Goal: Task Accomplishment & Management: Complete application form

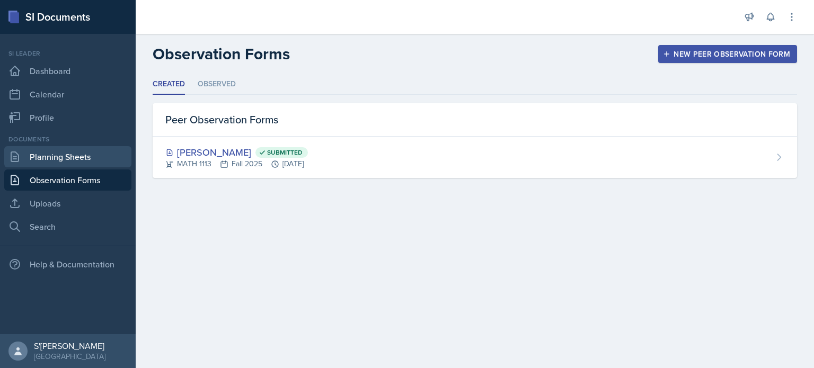
click at [70, 163] on link "Planning Sheets" at bounding box center [67, 156] width 127 height 21
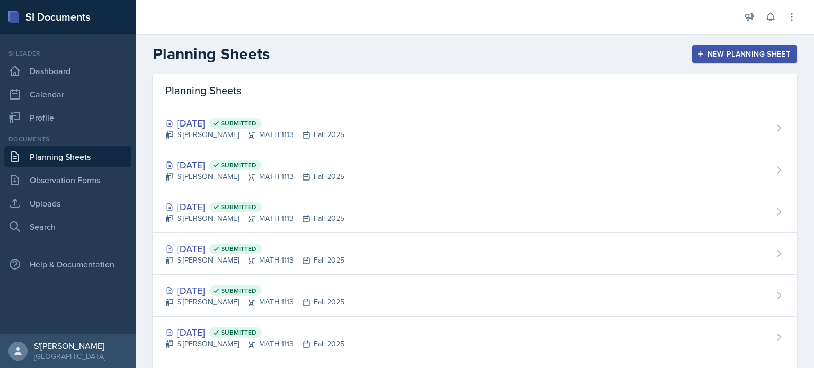
click at [750, 63] on button "New Planning Sheet" at bounding box center [744, 54] width 105 height 18
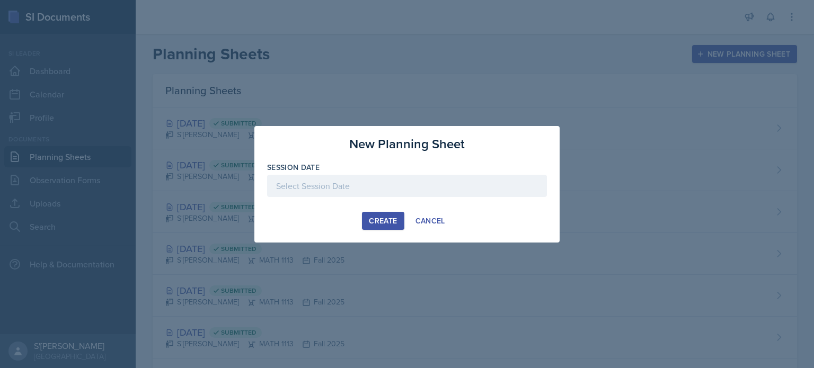
click at [335, 188] on div at bounding box center [407, 186] width 280 height 22
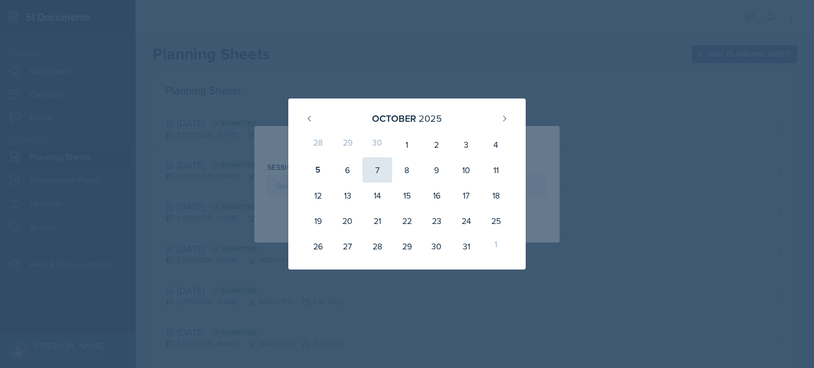
click at [378, 165] on div "7" at bounding box center [377, 169] width 30 height 25
type input "[DATE]"
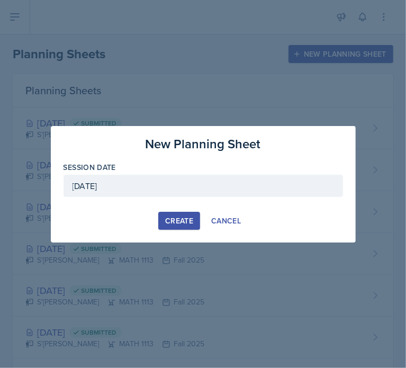
click at [185, 217] on div "Create" at bounding box center [179, 221] width 28 height 8
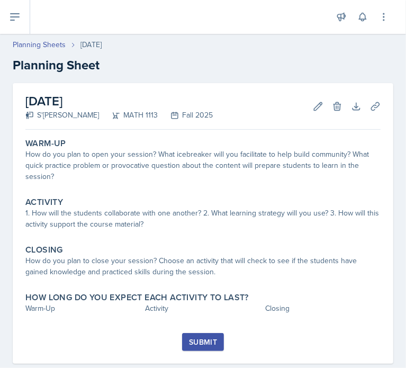
click at [185, 216] on div "1. How will the students collaborate with one another? 2. What learning strateg…" at bounding box center [203, 219] width 356 height 22
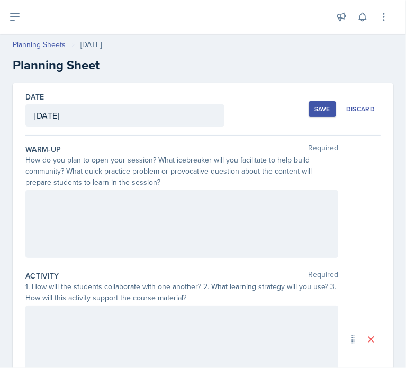
click at [170, 217] on div at bounding box center [181, 224] width 313 height 68
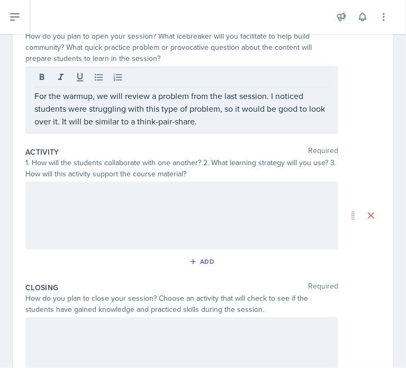
click at [290, 208] on div at bounding box center [181, 216] width 313 height 68
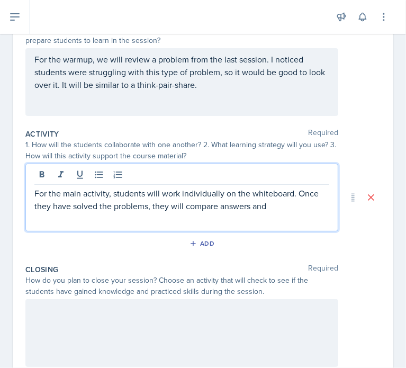
click at [223, 192] on p "For the main activity, students will work individually on the whiteboard. Once …" at bounding box center [181, 199] width 295 height 25
click at [185, 221] on p "For the main activity, students will work individually (or in pairs if there's …" at bounding box center [181, 206] width 295 height 38
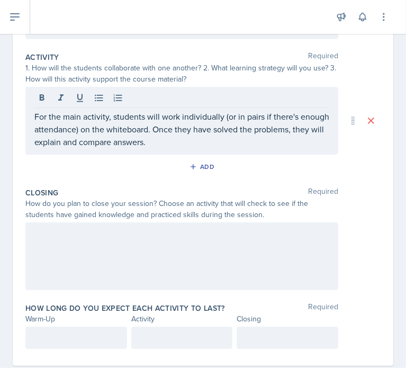
click at [304, 253] on div at bounding box center [181, 257] width 313 height 68
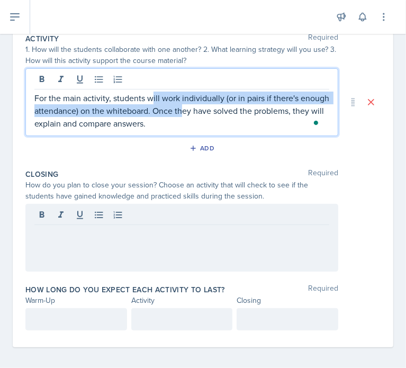
drag, startPoint x: 186, startPoint y: 98, endPoint x: 154, endPoint y: 83, distance: 36.3
click at [154, 83] on div "For the main activity, students will work individually (or in pairs if there's …" at bounding box center [181, 102] width 313 height 68
click at [184, 127] on p "For the main activity, students will work individually (or in pairs if there's …" at bounding box center [181, 111] width 295 height 38
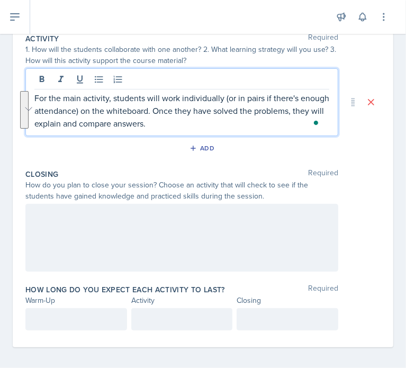
drag, startPoint x: 184, startPoint y: 127, endPoint x: 161, endPoint y: 99, distance: 36.5
click at [161, 99] on p "For the main activity, students will work individually (or in pairs if there's …" at bounding box center [181, 111] width 295 height 38
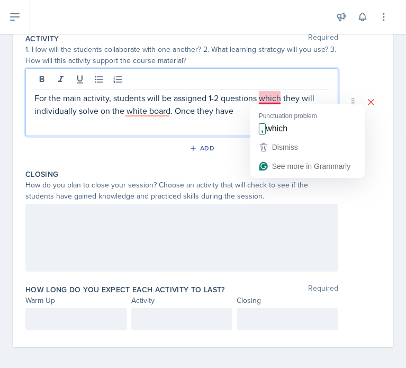
click at [276, 95] on p "For the main activity, students will be assigned 1-2 questions which they will …" at bounding box center [181, 104] width 295 height 25
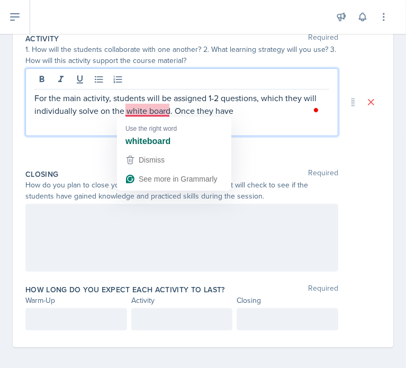
click at [154, 110] on p "For the main activity, students will be assigned 1-2 questions, which they will…" at bounding box center [181, 104] width 295 height 25
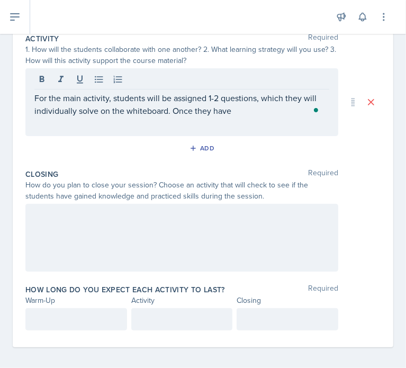
click at [244, 123] on div "For the main activity, students will be assigned 1-2 questions, which they will…" at bounding box center [181, 102] width 313 height 68
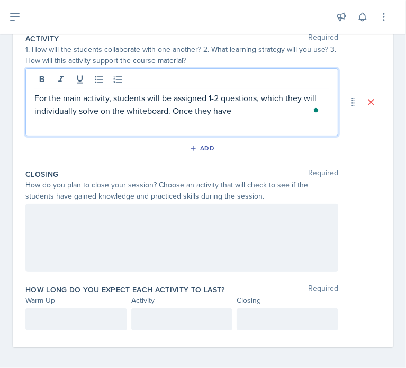
click at [256, 110] on p "For the main activity, students will be assigned 1-2 questions, which they will…" at bounding box center [181, 104] width 295 height 25
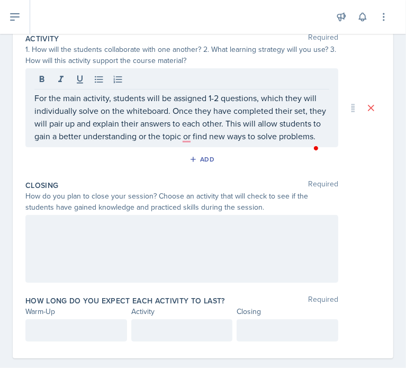
click at [176, 255] on div at bounding box center [181, 249] width 313 height 68
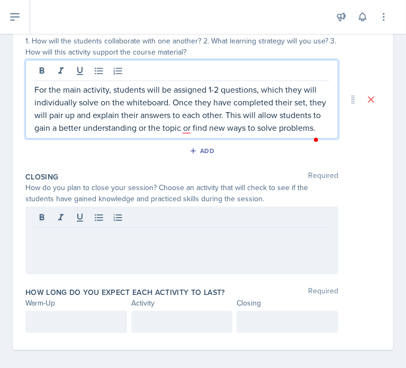
scroll to position [265, 0]
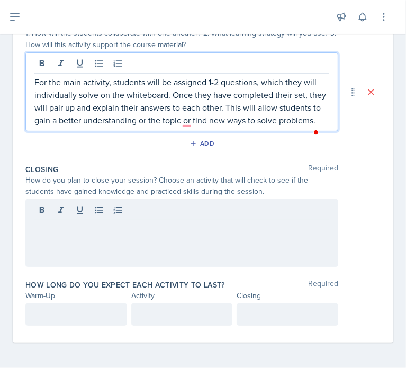
click at [186, 106] on p "For the main activity, students will be assigned 1-2 questions, which they will…" at bounding box center [181, 101] width 295 height 51
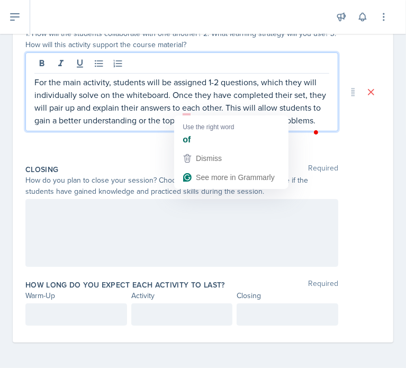
click at [187, 111] on p "For the main activity, students will be assigned 1-2 questions, which they will…" at bounding box center [181, 101] width 295 height 51
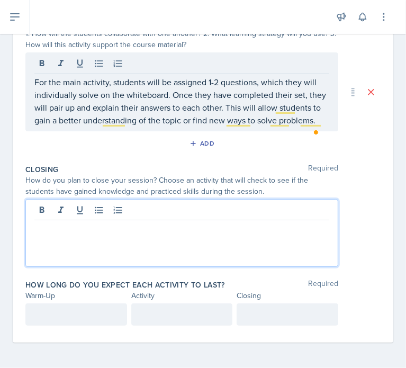
click at [212, 211] on div at bounding box center [181, 233] width 313 height 68
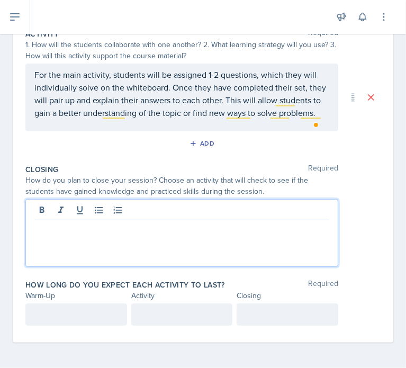
click at [278, 233] on p at bounding box center [181, 229] width 295 height 13
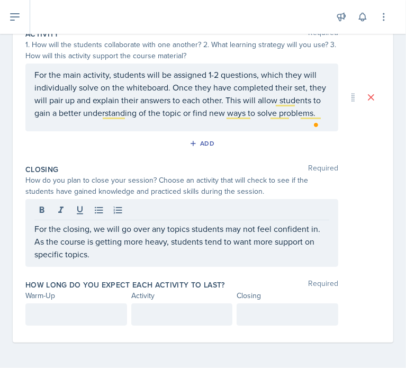
click at [79, 300] on div "Warm-Up" at bounding box center [76, 295] width 102 height 11
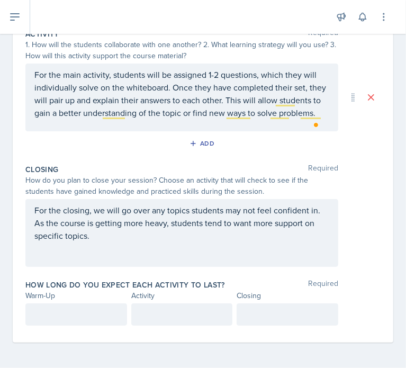
click at [83, 310] on div at bounding box center [76, 315] width 102 height 22
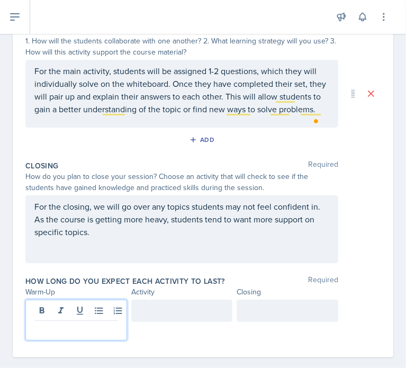
scroll to position [265, 0]
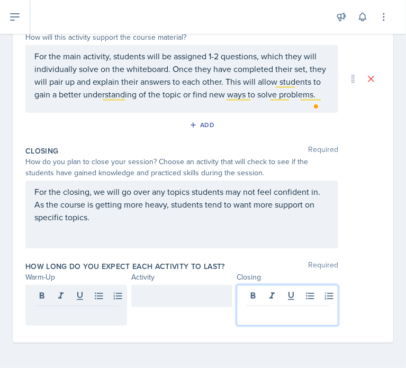
click at [296, 317] on p at bounding box center [288, 314] width 84 height 13
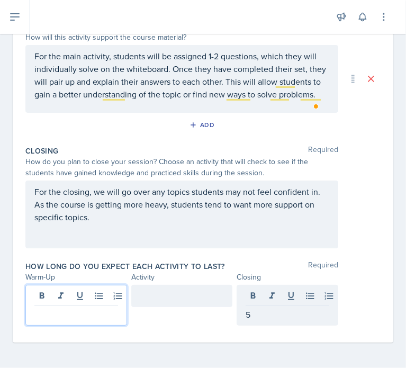
click at [102, 302] on div at bounding box center [76, 305] width 102 height 41
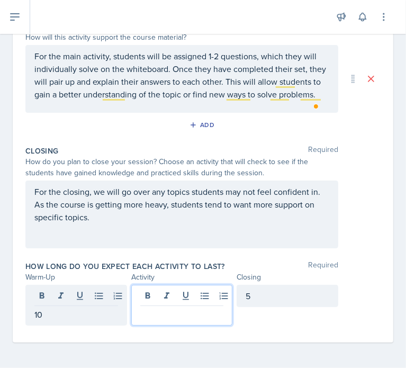
click at [186, 291] on div at bounding box center [182, 305] width 102 height 41
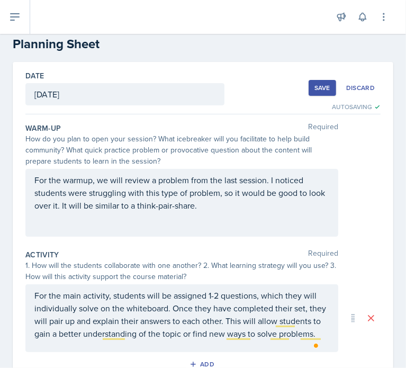
scroll to position [13, 0]
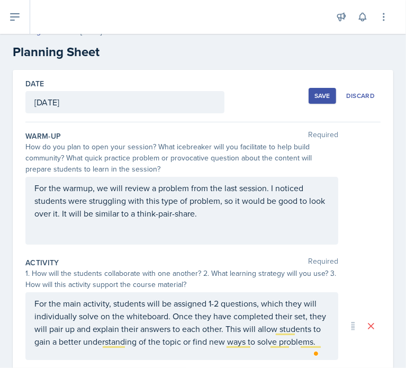
click at [315, 90] on button "Save" at bounding box center [323, 96] width 28 height 16
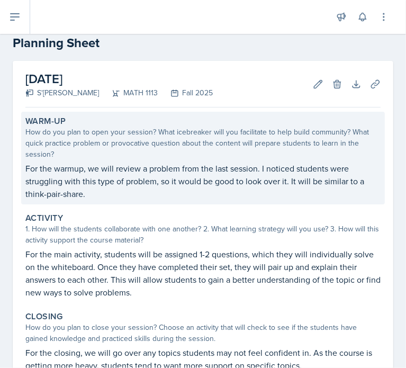
scroll to position [0, 0]
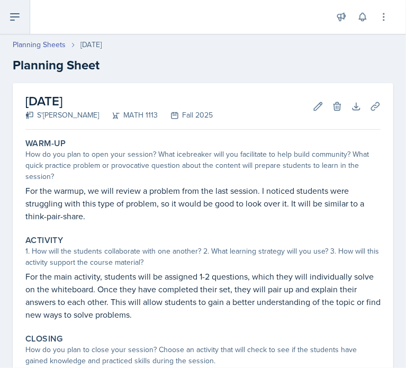
click at [0, 16] on button at bounding box center [15, 17] width 30 height 34
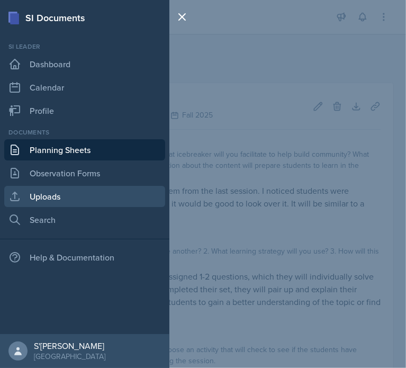
click at [49, 192] on link "Uploads" at bounding box center [84, 196] width 161 height 21
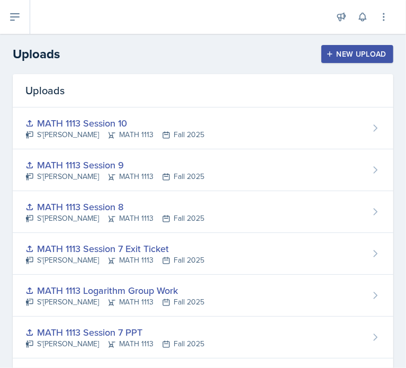
click at [337, 56] on div "New Upload" at bounding box center [357, 54] width 59 height 8
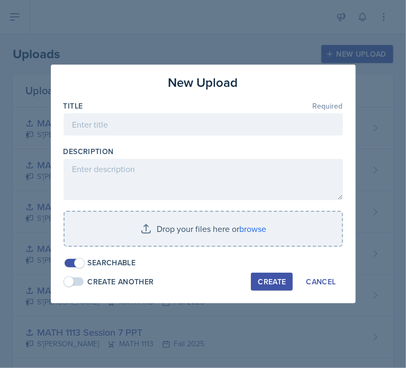
click at [255, 110] on div "Title Required" at bounding box center [204, 106] width 280 height 11
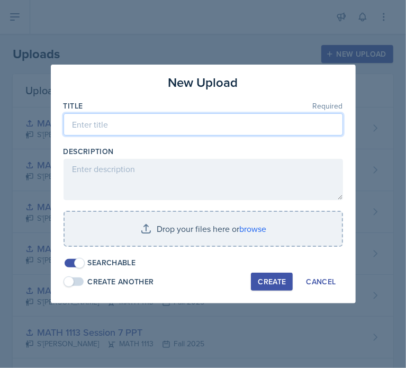
click at [254, 116] on input at bounding box center [204, 124] width 280 height 22
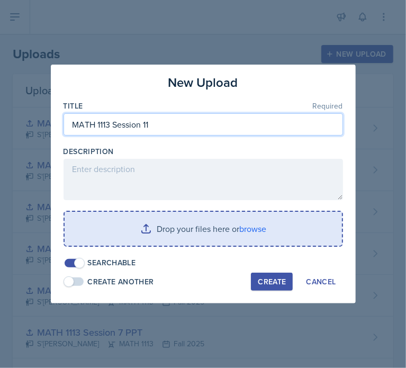
type input "MATH 1113 Session 11"
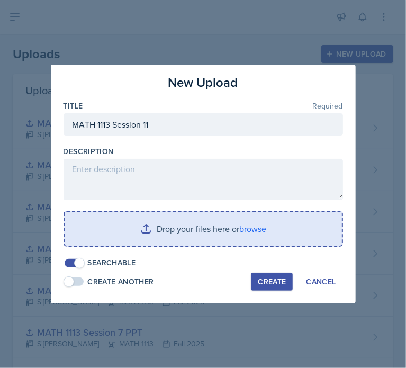
click at [257, 228] on input "file" at bounding box center [204, 229] width 278 height 34
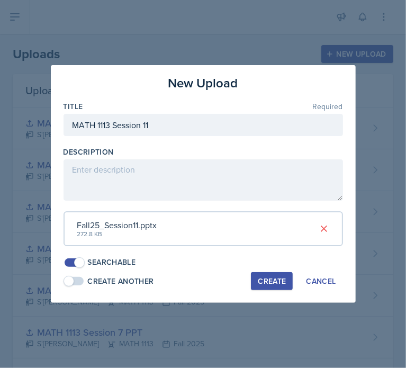
click at [262, 277] on div "Create" at bounding box center [272, 281] width 28 height 8
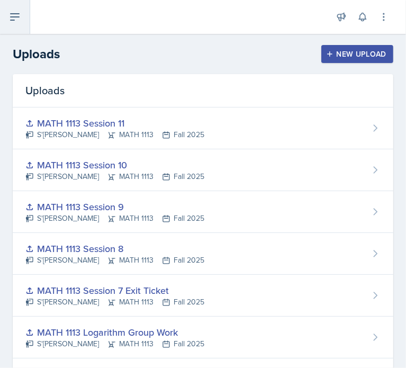
click at [26, 29] on button at bounding box center [15, 17] width 30 height 34
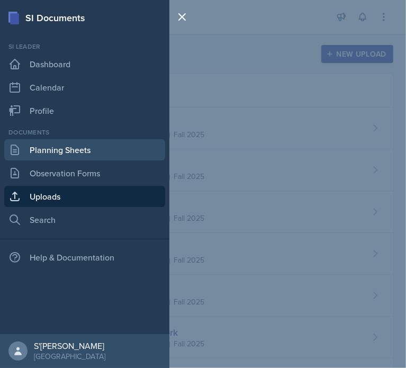
click at [57, 158] on link "Planning Sheets" at bounding box center [84, 149] width 161 height 21
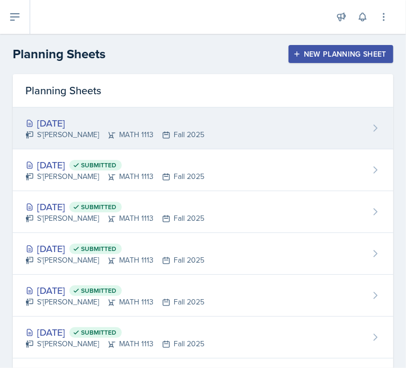
click at [240, 131] on div "[DATE] S'[PERSON_NAME] MATH 1113 Fall 2025" at bounding box center [203, 129] width 381 height 42
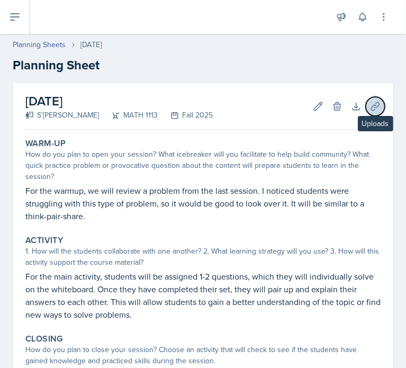
click at [366, 106] on button "Uploads" at bounding box center [375, 106] width 19 height 19
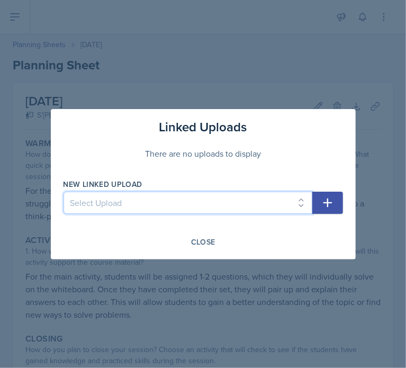
click at [229, 211] on select "Select Upload MATH 1113 Session 1 MATH 1113 Session 2 MATH 1113 Session 3 MATH …" at bounding box center [188, 203] width 249 height 22
select select "aa594c84-cd3f-4b4c-93f7-0447fa047359"
click at [64, 192] on select "Select Upload MATH 1113 Session 1 MATH 1113 Session 2 MATH 1113 Session 3 MATH …" at bounding box center [188, 203] width 249 height 22
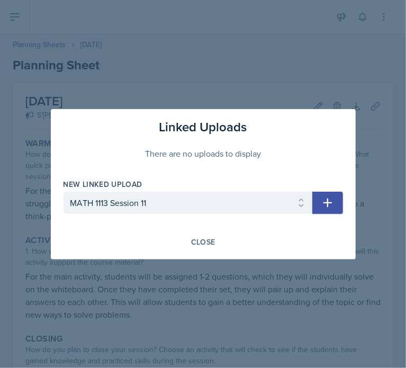
click at [332, 208] on icon "button" at bounding box center [328, 203] width 13 height 13
select select
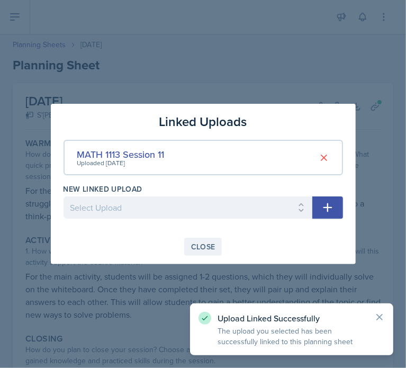
click at [210, 245] on div "Close" at bounding box center [203, 247] width 24 height 8
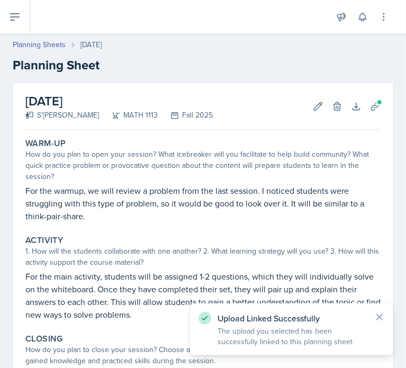
scroll to position [148, 0]
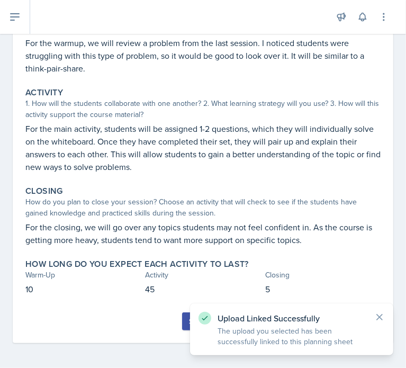
click at [183, 319] on button "Submit" at bounding box center [203, 322] width 42 height 18
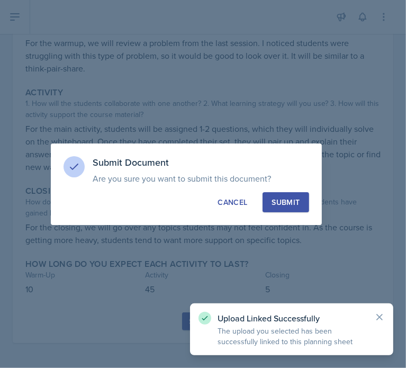
click at [292, 193] on button "Submit" at bounding box center [286, 202] width 46 height 20
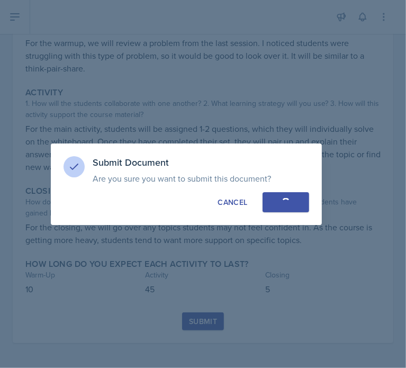
scroll to position [117, 0]
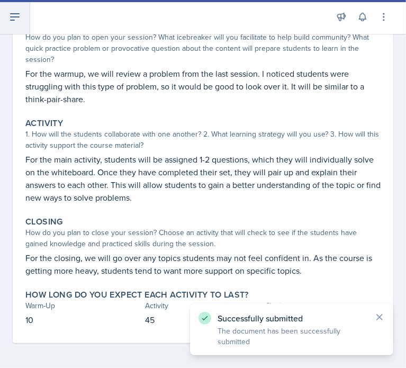
click at [10, 14] on icon at bounding box center [14, 17] width 13 height 13
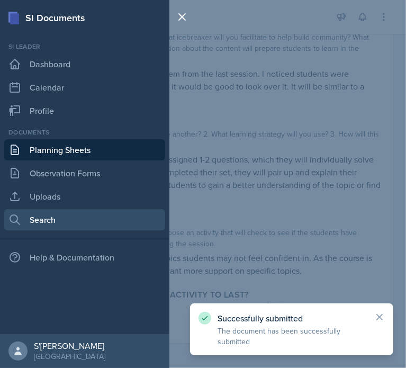
click at [57, 216] on link "Search" at bounding box center [84, 219] width 161 height 21
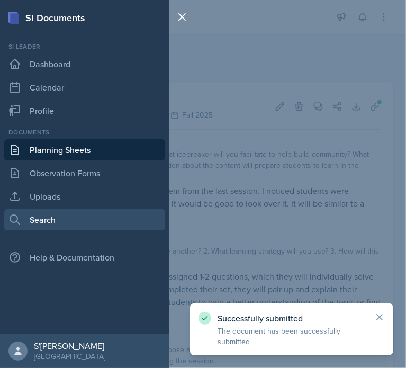
select select "all"
select select "1"
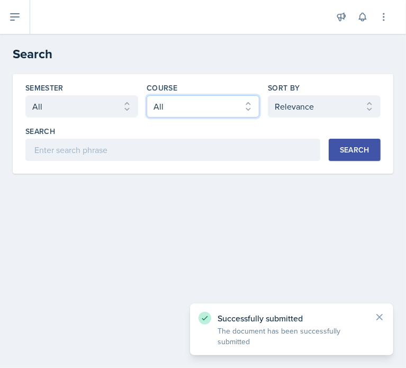
click at [176, 111] on select "Select course All ACCT 2101 ACCT 2102 ACCT 4050 ANTH 1102 ANTH 3301 ARCH 1000 A…" at bounding box center [203, 106] width 113 height 22
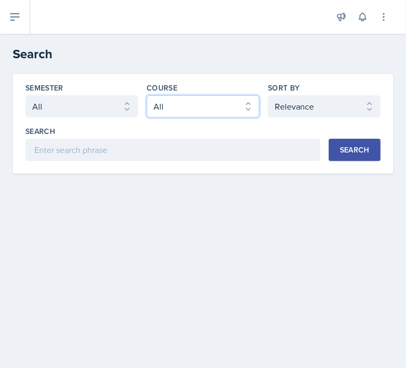
select select "3c4b3565-585b-46e2-bb66-4719410f632f"
click at [147, 95] on select "Select course All ACCT 2101 ACCT 2102 ACCT 4050 ANTH 1102 ANTH 3301 ARCH 1000 A…" at bounding box center [203, 106] width 113 height 22
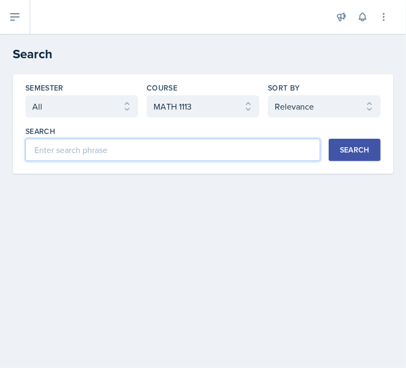
click at [232, 144] on input at bounding box center [172, 150] width 295 height 22
click at [85, 148] on input at bounding box center [172, 150] width 295 height 22
click at [98, 146] on input at bounding box center [172, 150] width 295 height 22
type input "graps of trig functions"
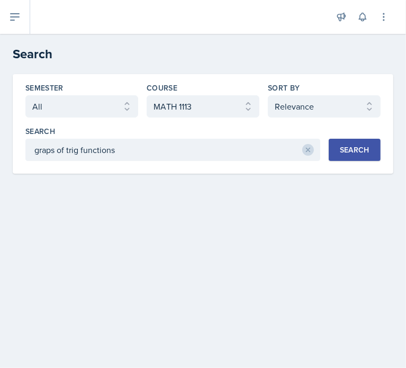
click at [352, 146] on div "Search" at bounding box center [355, 150] width 30 height 8
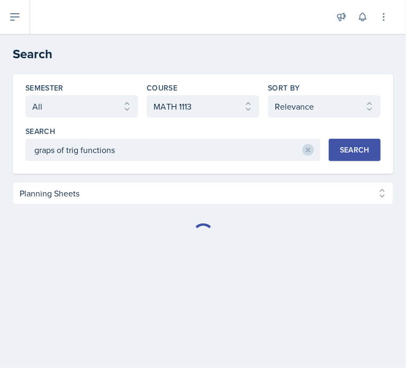
select select "Planning Sheets (822)"
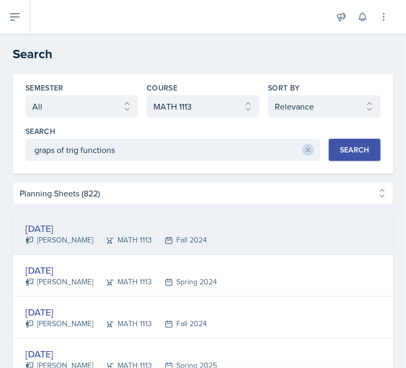
click at [190, 243] on div "Fall 2024" at bounding box center [179, 240] width 55 height 11
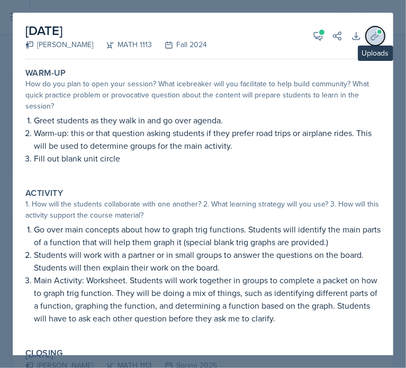
click at [377, 33] on span at bounding box center [380, 32] width 6 height 6
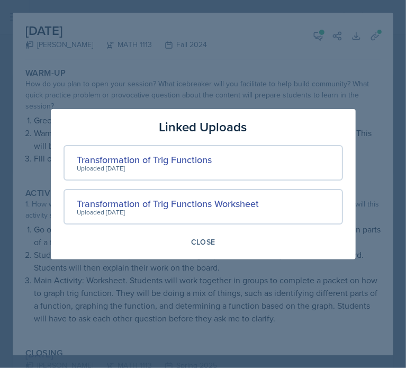
click at [299, 35] on div at bounding box center [203, 184] width 406 height 368
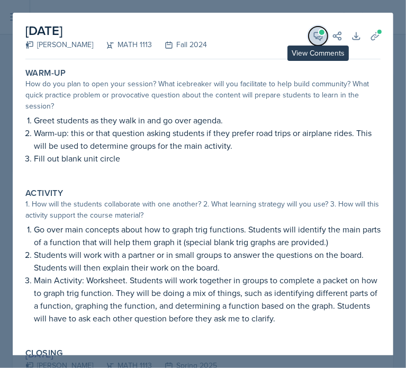
click at [313, 35] on icon at bounding box center [318, 36] width 11 height 11
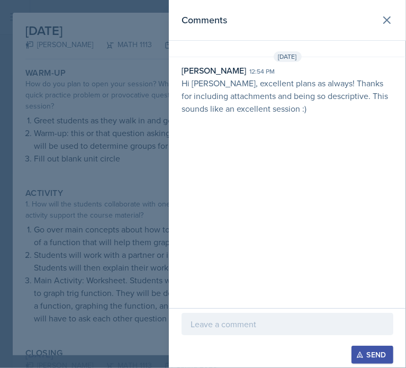
click at [124, 144] on div at bounding box center [203, 184] width 406 height 368
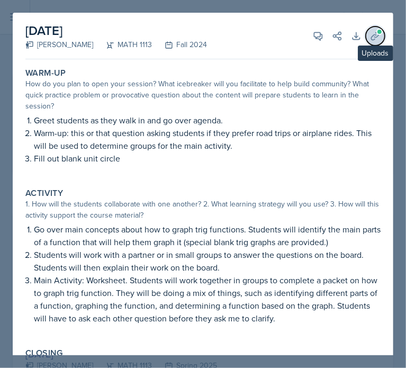
click at [370, 31] on icon at bounding box center [375, 36] width 11 height 11
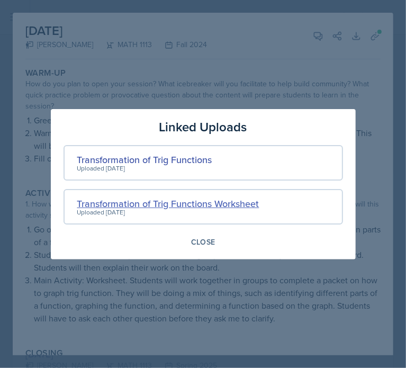
click at [179, 203] on div "Transformation of Trig Functions Worksheet" at bounding box center [168, 204] width 182 height 14
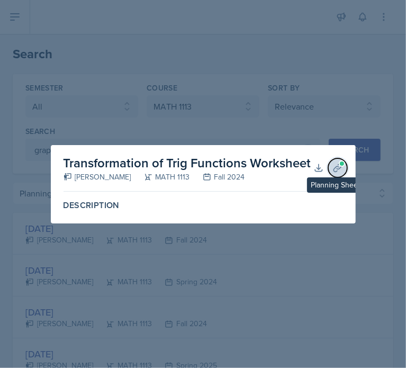
click at [331, 166] on button "Planning Sheets" at bounding box center [337, 167] width 19 height 19
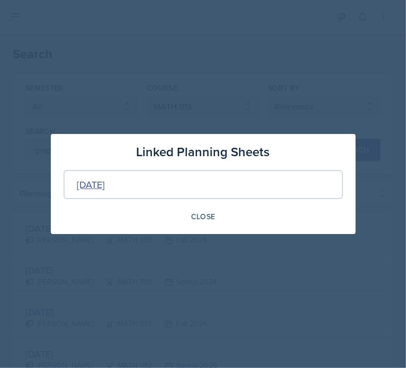
click at [105, 183] on div "[DATE]" at bounding box center [91, 184] width 28 height 14
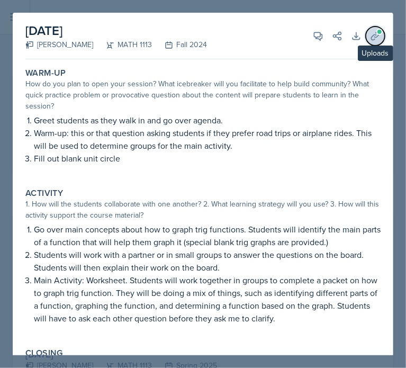
click at [366, 43] on button "Uploads" at bounding box center [375, 35] width 19 height 19
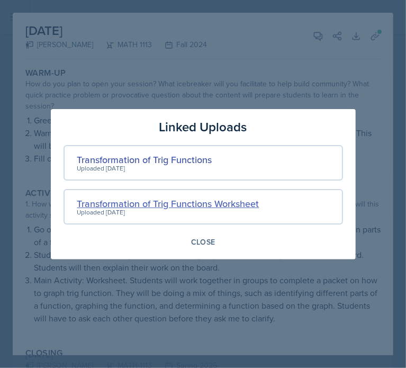
click at [141, 203] on div "Transformation of Trig Functions Worksheet" at bounding box center [168, 204] width 182 height 14
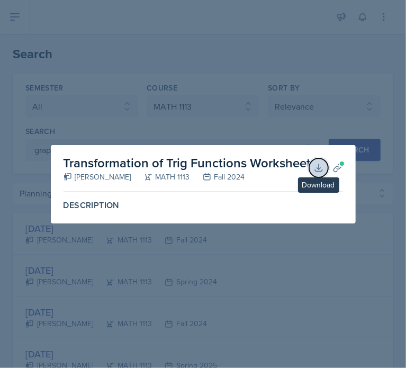
click at [316, 168] on icon at bounding box center [318, 167] width 7 height 7
click at [285, 125] on div at bounding box center [203, 184] width 406 height 368
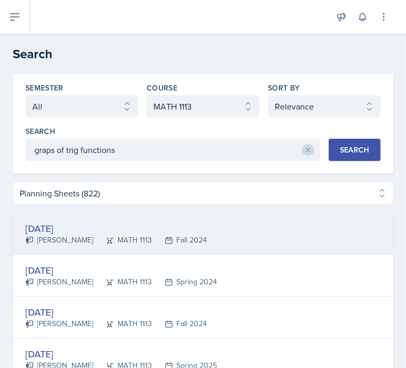
click at [227, 226] on div "[DATE] [PERSON_NAME] MATH 1113 Fall 2024" at bounding box center [203, 234] width 381 height 42
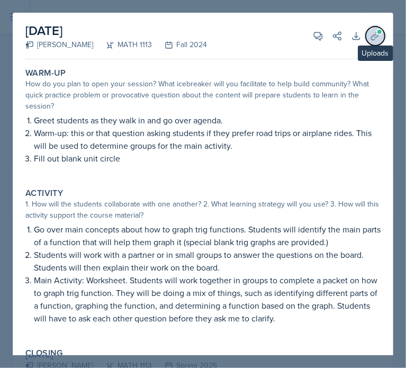
click at [377, 33] on span at bounding box center [380, 32] width 6 height 6
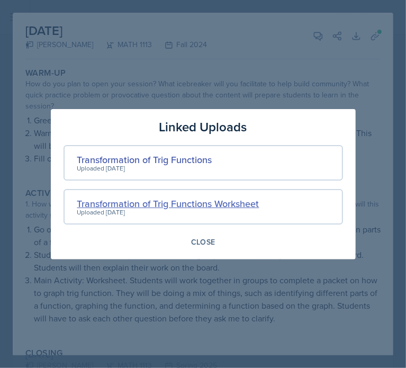
click at [154, 206] on div "Transformation of Trig Functions Worksheet" at bounding box center [168, 204] width 182 height 14
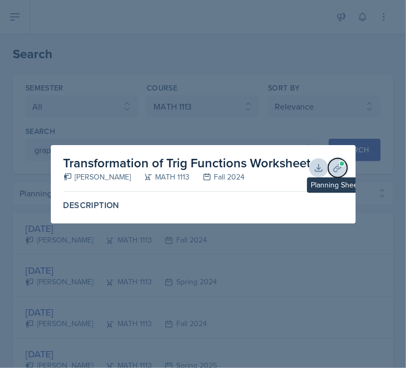
click at [343, 171] on icon at bounding box center [338, 168] width 11 height 11
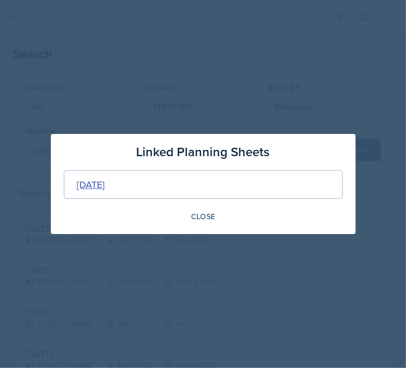
click at [104, 186] on div "[DATE]" at bounding box center [91, 184] width 28 height 14
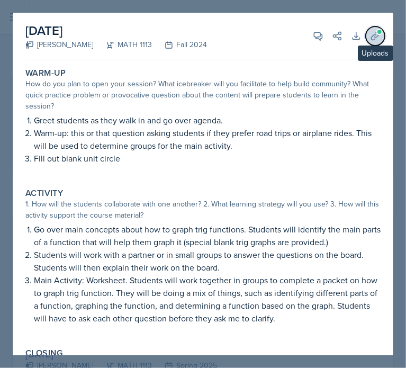
click at [370, 33] on icon at bounding box center [375, 36] width 11 height 11
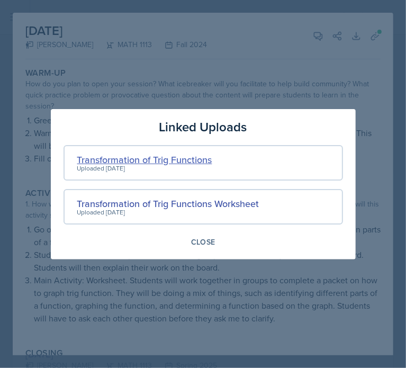
click at [155, 154] on div "Transformation of Trig Functions" at bounding box center [144, 160] width 135 height 14
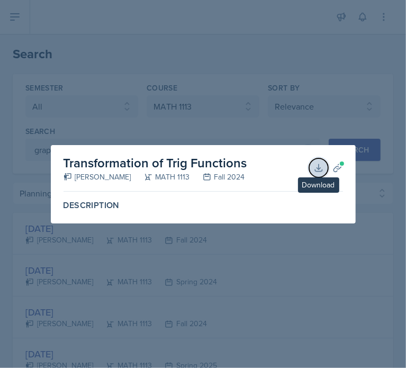
click at [316, 169] on icon at bounding box center [319, 168] width 11 height 11
click at [263, 104] on div at bounding box center [203, 184] width 406 height 368
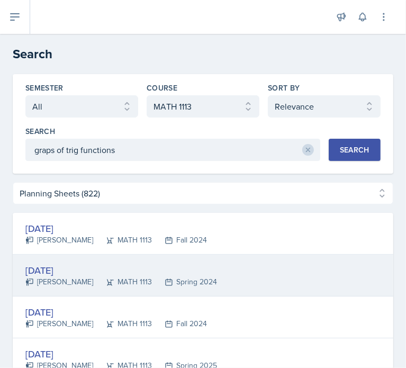
click at [51, 279] on div "[PERSON_NAME]" at bounding box center [59, 282] width 68 height 11
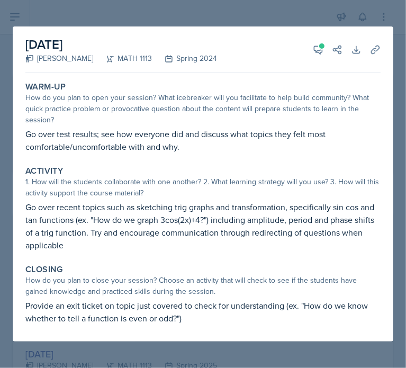
click at [220, 349] on div at bounding box center [203, 184] width 406 height 368
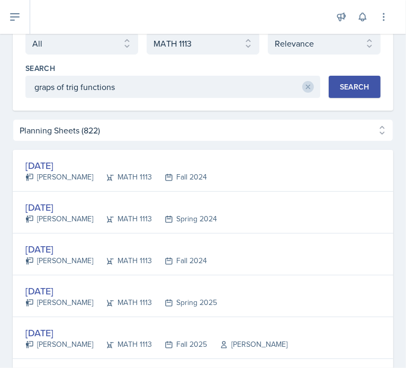
scroll to position [77, 0]
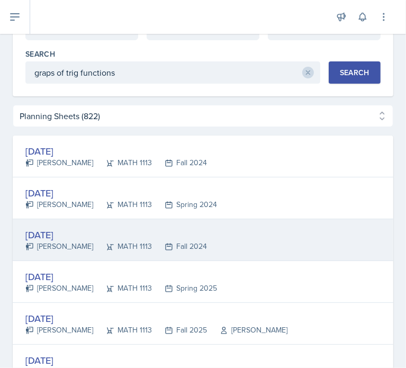
click at [142, 242] on div "MATH 1113" at bounding box center [122, 246] width 59 height 11
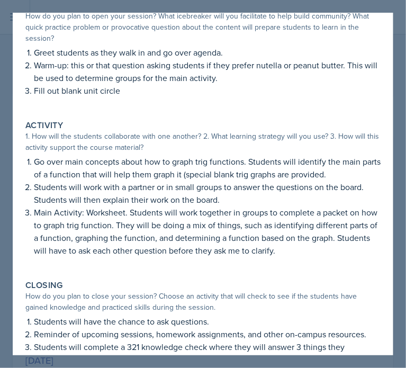
scroll to position [69, 0]
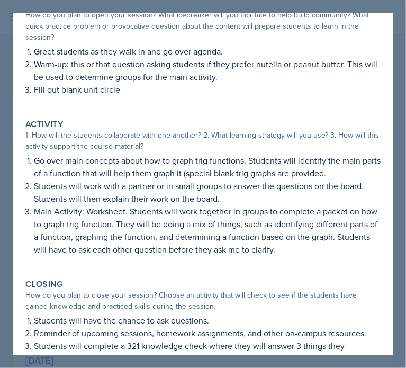
click at [186, 363] on div at bounding box center [203, 184] width 406 height 368
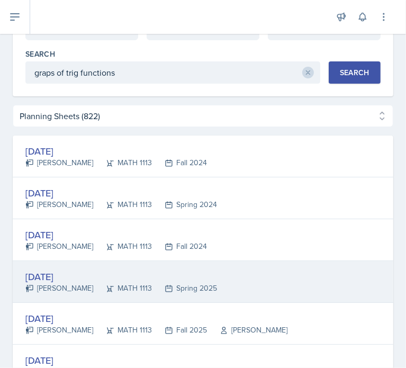
click at [137, 278] on div "[DATE]" at bounding box center [121, 277] width 192 height 14
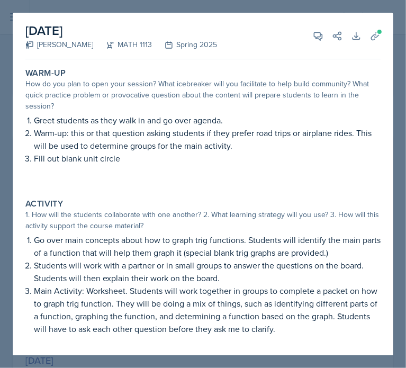
click at [161, 356] on div at bounding box center [203, 184] width 406 height 368
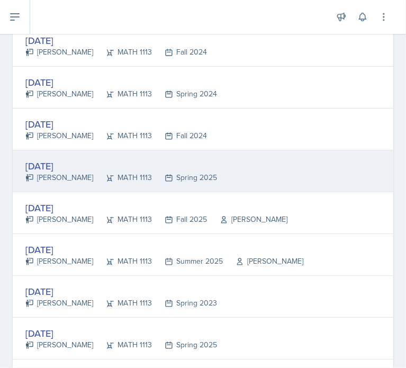
scroll to position [188, 0]
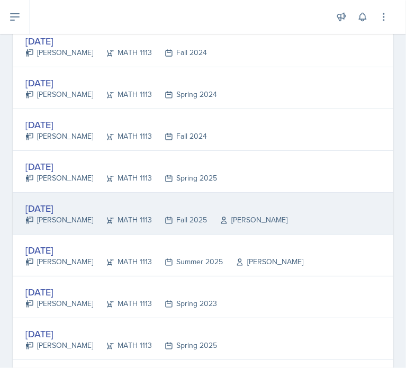
click at [161, 220] on div "Fall 2025" at bounding box center [179, 220] width 55 height 11
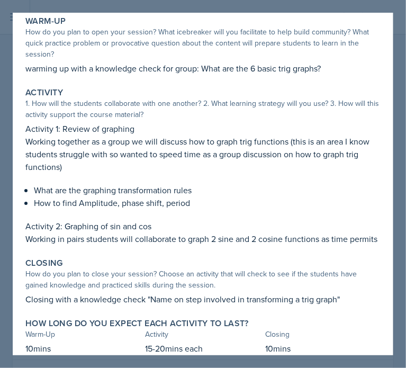
scroll to position [51, 0]
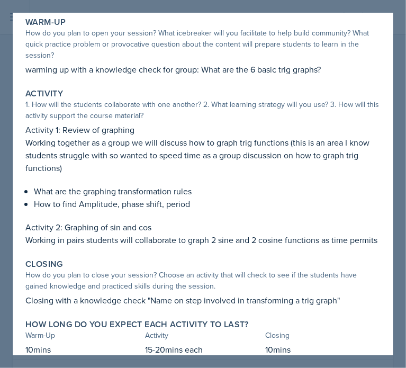
click at [196, 362] on div at bounding box center [203, 184] width 406 height 368
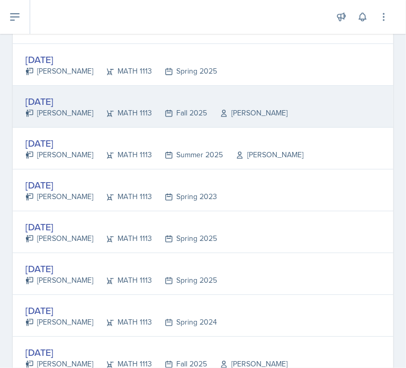
scroll to position [296, 0]
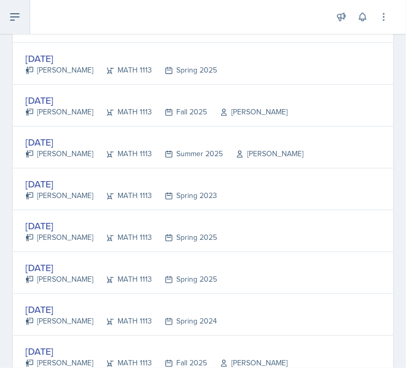
click at [26, 15] on button at bounding box center [15, 17] width 30 height 34
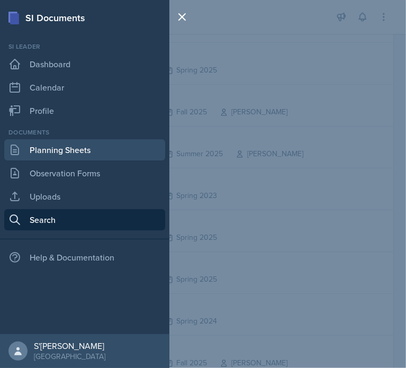
click at [96, 150] on link "Planning Sheets" at bounding box center [84, 149] width 161 height 21
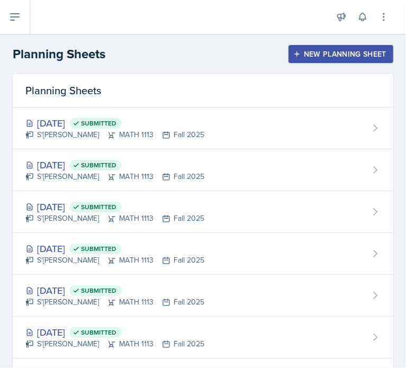
click at [328, 60] on button "New Planning Sheet" at bounding box center [341, 54] width 105 height 18
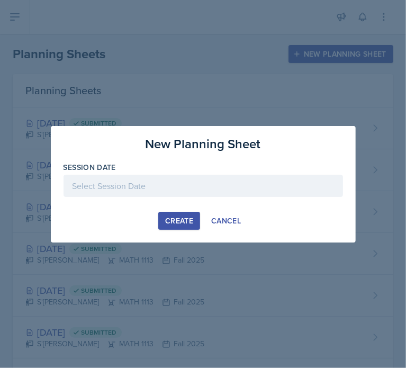
click at [167, 186] on div at bounding box center [204, 186] width 280 height 22
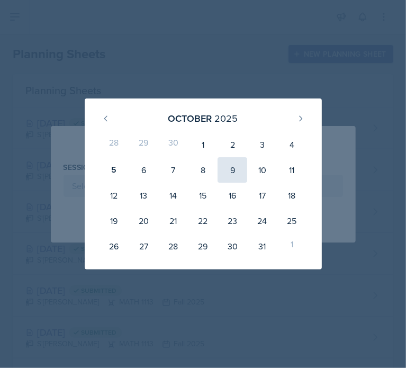
click at [239, 171] on div "9" at bounding box center [233, 169] width 30 height 25
type input "[DATE]"
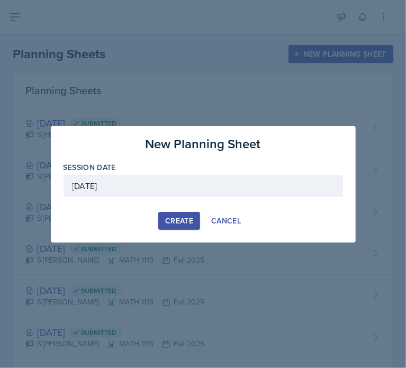
click at [186, 214] on button "Create" at bounding box center [179, 221] width 42 height 18
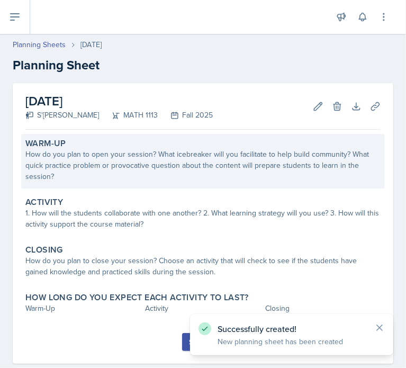
click at [127, 165] on div "How do you plan to open your session? What icebreaker will you facilitate to he…" at bounding box center [203, 165] width 356 height 33
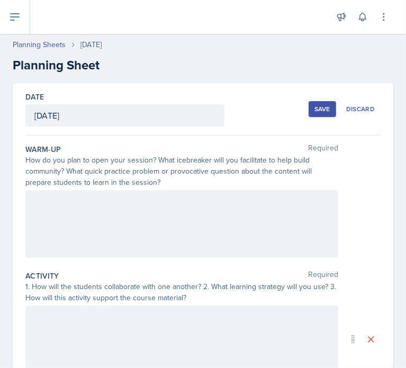
click at [197, 209] on div at bounding box center [181, 224] width 313 height 68
click at [132, 231] on div "We will review" at bounding box center [181, 224] width 313 height 68
click at [152, 233] on div "We will review" at bounding box center [181, 224] width 313 height 68
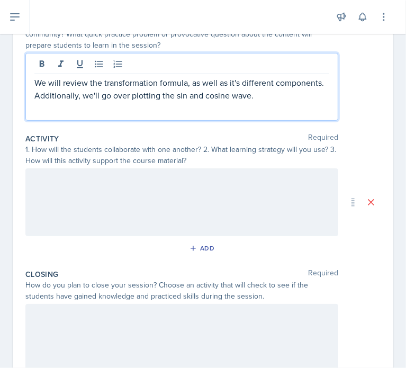
scroll to position [136, 0]
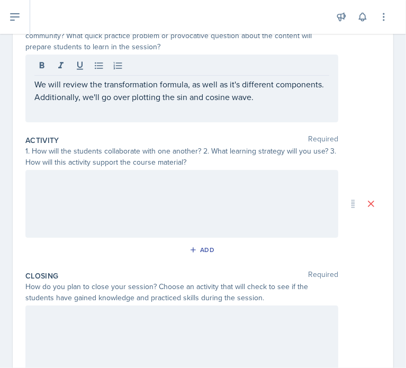
click at [126, 205] on div at bounding box center [181, 204] width 313 height 68
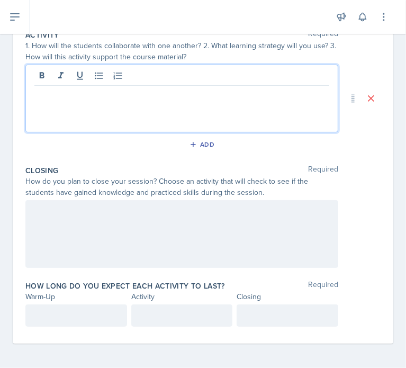
scroll to position [260, 0]
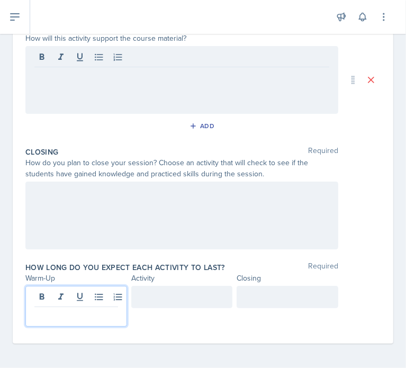
click at [70, 313] on p at bounding box center [76, 315] width 84 height 13
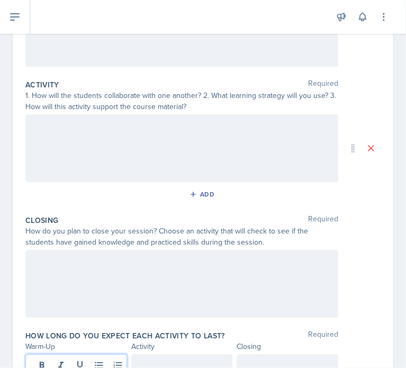
scroll to position [188, 0]
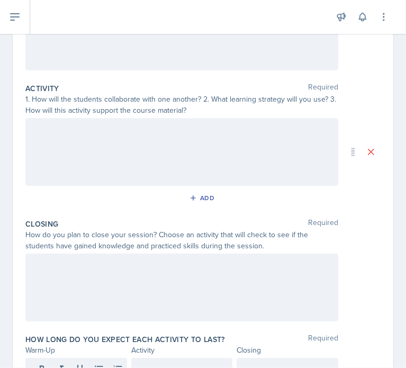
click at [150, 154] on div at bounding box center [181, 152] width 313 height 68
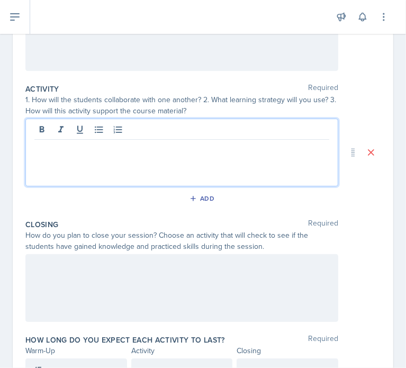
scroll to position [186, 0]
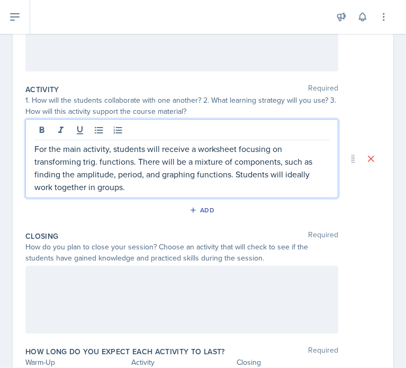
click at [90, 284] on div at bounding box center [181, 300] width 313 height 68
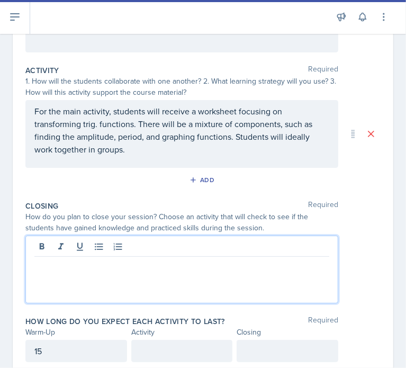
scroll to position [241, 0]
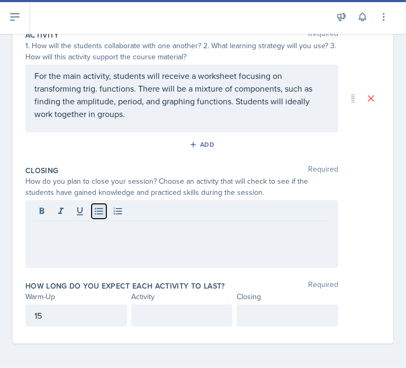
click at [103, 208] on icon at bounding box center [99, 211] width 11 height 11
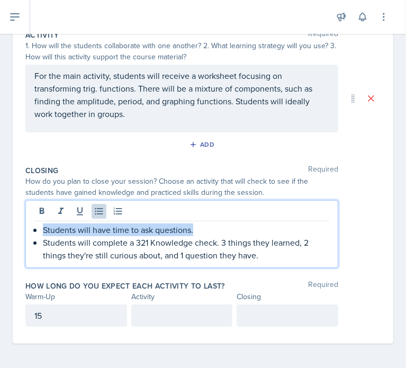
drag, startPoint x: 205, startPoint y: 224, endPoint x: 38, endPoint y: 218, distance: 167.0
click at [38, 218] on div "Students will have time to ask questions. Students will complete a 321 Knowledg…" at bounding box center [181, 234] width 313 height 68
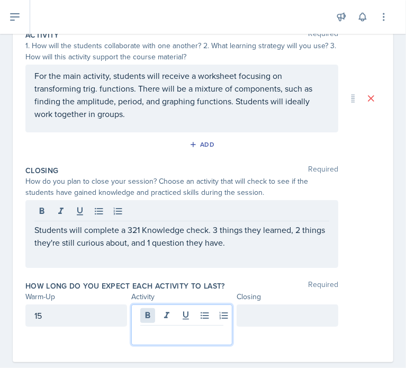
click at [145, 309] on div at bounding box center [182, 325] width 102 height 41
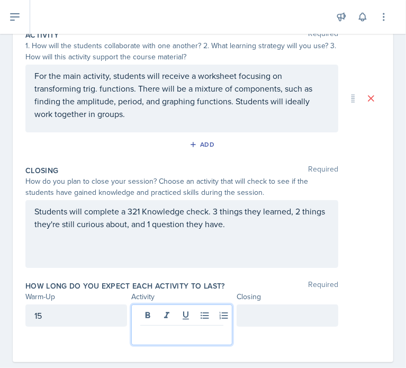
click at [270, 317] on div at bounding box center [288, 316] width 102 height 22
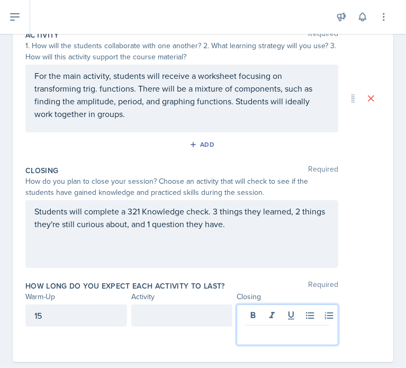
scroll to position [260, 0]
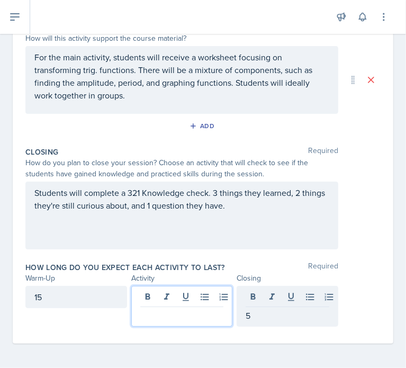
click at [195, 302] on div at bounding box center [182, 306] width 102 height 41
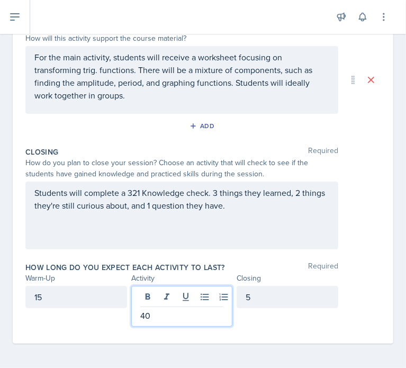
click at [271, 262] on div "How long do you expect each activity to last? Required" at bounding box center [203, 267] width 356 height 11
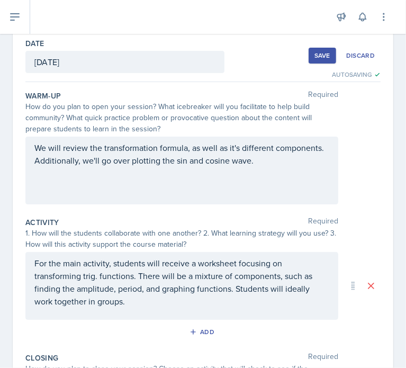
scroll to position [46, 0]
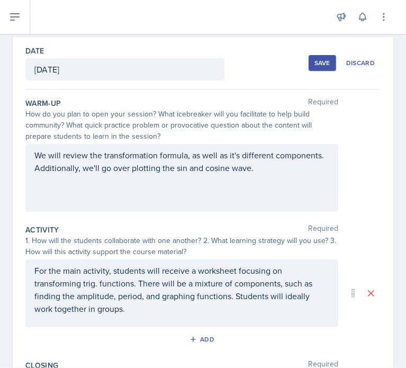
click at [309, 70] on div "Save Discard" at bounding box center [345, 63] width 72 height 24
click at [309, 59] on button "Save" at bounding box center [323, 63] width 28 height 16
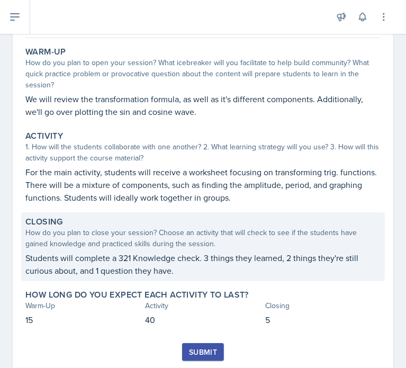
scroll to position [0, 0]
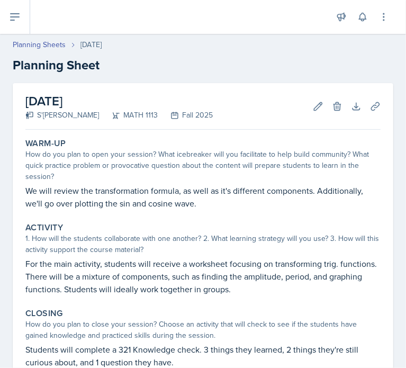
click at [371, 116] on div "[DATE] S'[PERSON_NAME] MATH 1113 Fall 2025 Edit Delete Download Uploads Autosav…" at bounding box center [203, 106] width 356 height 47
click at [15, 16] on icon at bounding box center [14, 17] width 13 height 13
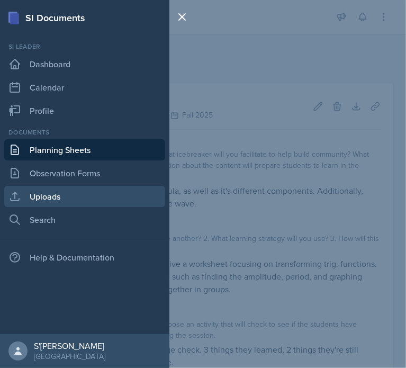
click at [71, 191] on link "Uploads" at bounding box center [84, 196] width 161 height 21
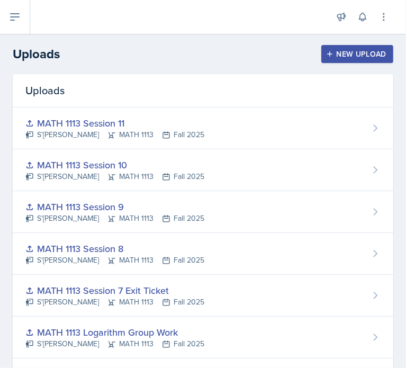
click at [337, 55] on div "New Upload" at bounding box center [357, 54] width 59 height 8
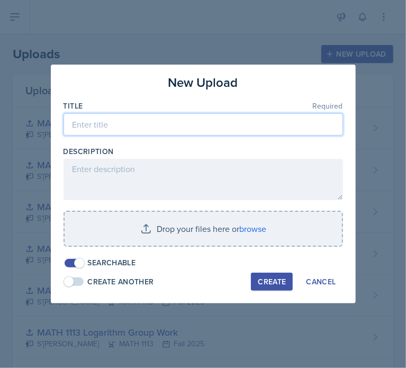
click at [180, 125] on input at bounding box center [204, 124] width 280 height 22
type input "MATH 1113 Session 12"
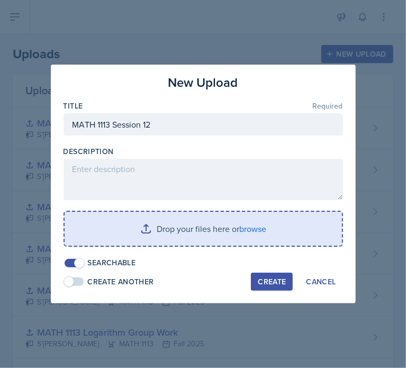
click at [252, 229] on input "file" at bounding box center [204, 229] width 278 height 34
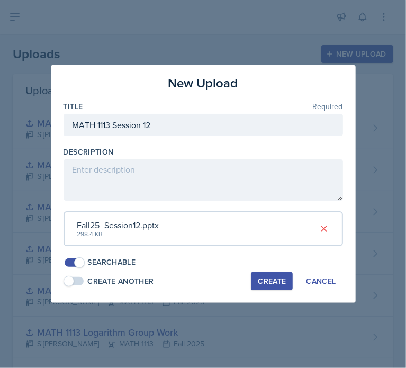
click at [271, 281] on div "Create" at bounding box center [272, 281] width 28 height 8
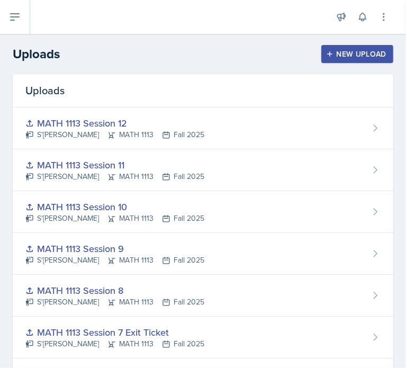
click at [348, 50] on div "New Upload" at bounding box center [357, 54] width 59 height 8
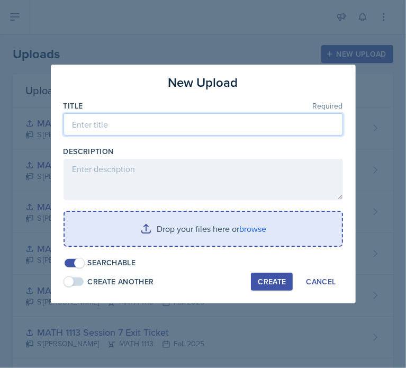
click at [227, 119] on input at bounding box center [204, 124] width 280 height 22
type input "Graphing Trig. Functions Worksheet"
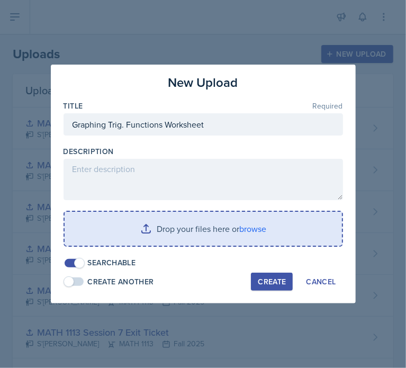
click at [265, 226] on input "file" at bounding box center [204, 229] width 278 height 34
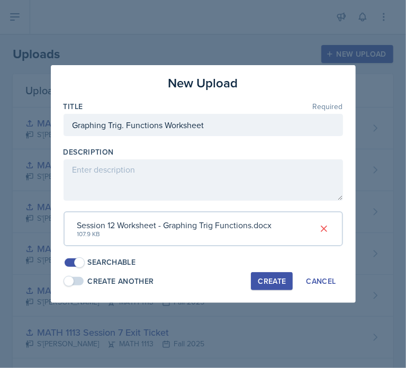
click at [273, 284] on div "Create" at bounding box center [272, 281] width 28 height 8
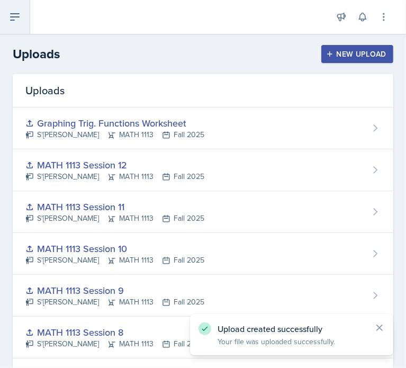
click at [13, 22] on icon at bounding box center [14, 17] width 13 height 13
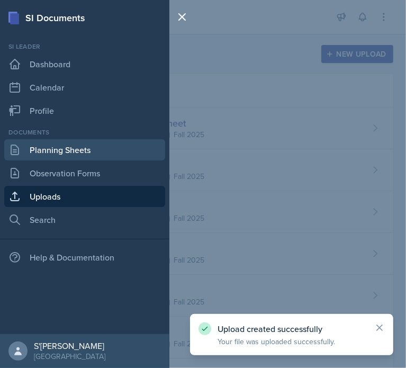
click at [47, 156] on link "Planning Sheets" at bounding box center [84, 149] width 161 height 21
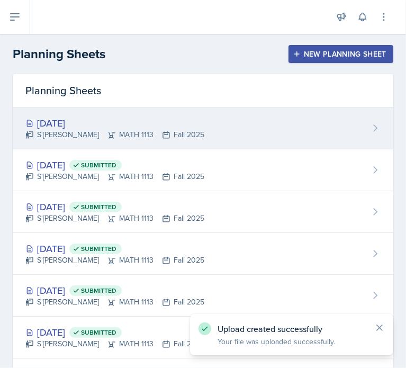
click at [141, 132] on div "S'[PERSON_NAME] MATH 1113 Fall 2025" at bounding box center [114, 134] width 179 height 11
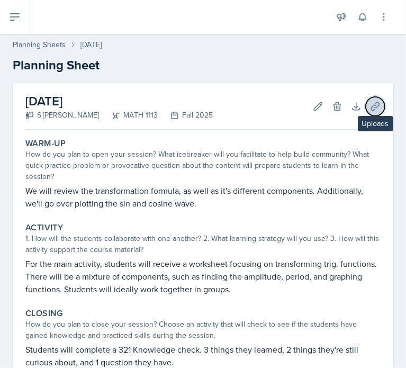
click at [366, 105] on button "Uploads" at bounding box center [375, 106] width 19 height 19
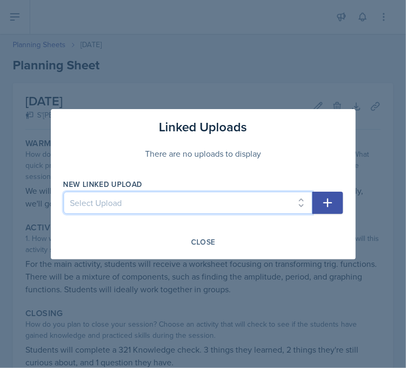
click at [195, 209] on select "Select Upload MATH 1113 Session 1 MATH 1113 Session 2 MATH 1113 Session 3 MATH …" at bounding box center [188, 203] width 249 height 22
select select "fe8ed344-0df2-463f-8332-2fd8db783d44"
click at [64, 192] on select "Select Upload MATH 1113 Session 1 MATH 1113 Session 2 MATH 1113 Session 3 MATH …" at bounding box center [188, 203] width 249 height 22
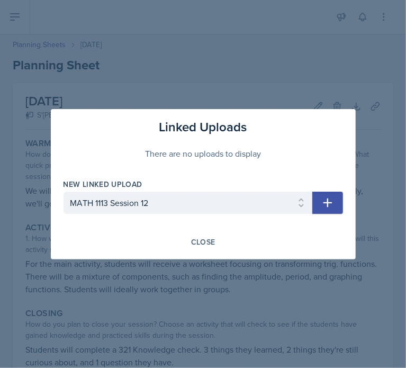
click at [326, 210] on button "button" at bounding box center [328, 203] width 31 height 22
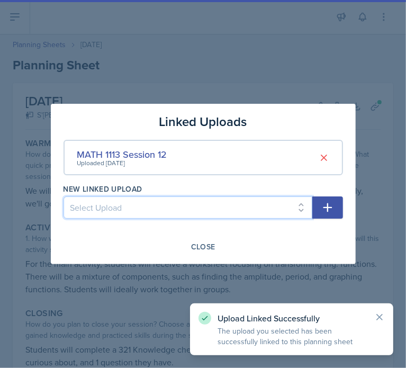
click at [246, 207] on select "Select Upload MATH 1113 Session 1 MATH 1113 Session 2 MATH 1113 Session 3 MATH …" at bounding box center [188, 208] width 249 height 22
select select "8507b94c-2d35-40fa-8d57-459d1c5ed668"
click at [64, 197] on select "Select Upload MATH 1113 Session 1 MATH 1113 Session 2 MATH 1113 Session 3 MATH …" at bounding box center [188, 208] width 249 height 22
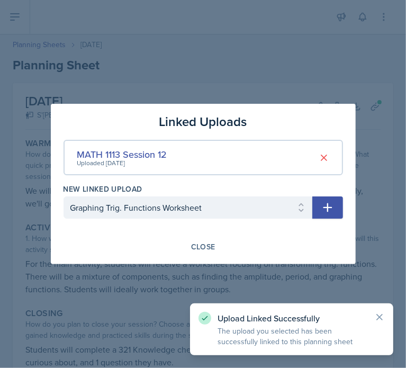
click at [330, 218] on button "button" at bounding box center [328, 208] width 31 height 22
select select
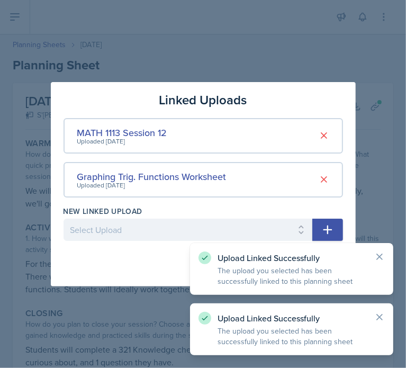
click at [174, 305] on div at bounding box center [203, 184] width 406 height 368
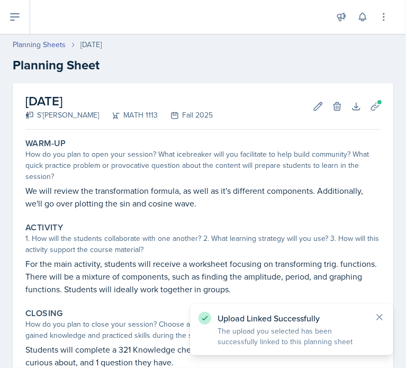
scroll to position [122, 0]
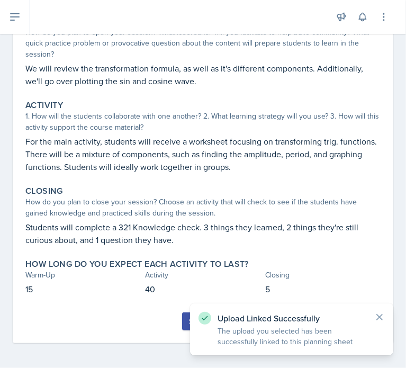
click at [182, 327] on button "Submit" at bounding box center [203, 322] width 42 height 18
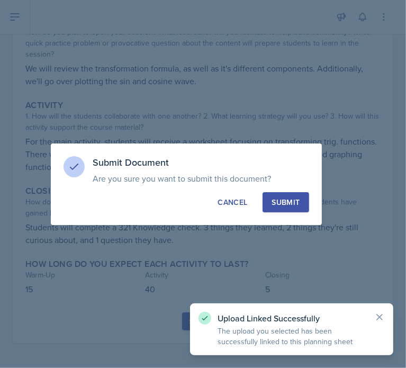
click at [298, 202] on div "Submit" at bounding box center [286, 202] width 28 height 11
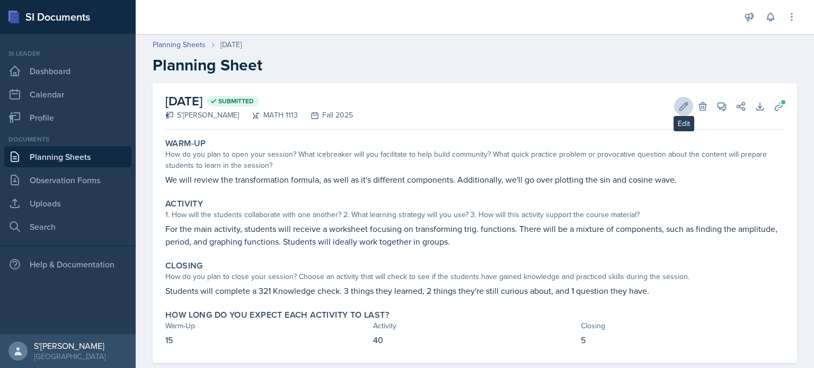
scroll to position [20, 0]
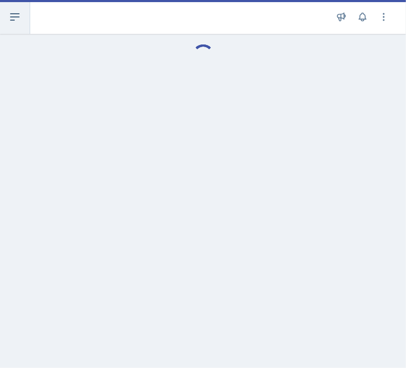
click at [10, 20] on icon at bounding box center [14, 17] width 13 height 13
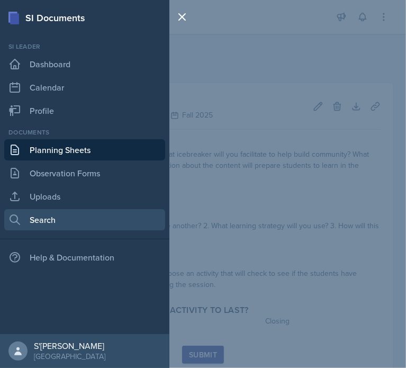
click at [42, 217] on link "Search" at bounding box center [84, 219] width 161 height 21
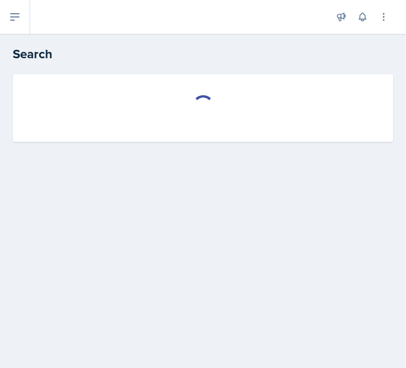
select select "all"
select select "1"
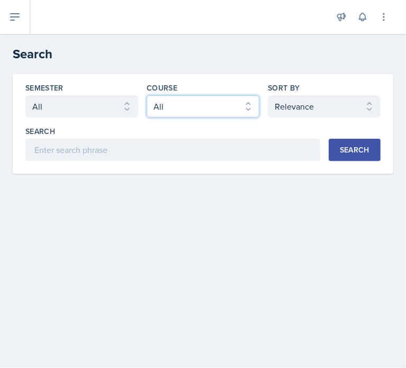
click at [227, 106] on select "Select course All ACCT 2101 ACCT 2102 ACCT 4050 ANTH 1102 ANTH 3301 ARCH 1000 A…" at bounding box center [203, 106] width 113 height 22
select select "3c4b3565-585b-46e2-bb66-4719410f632f"
click at [147, 95] on select "Select course All ACCT 2101 ACCT 2102 ACCT 4050 ANTH 1102 ANTH 3301 ARCH 1000 A…" at bounding box center [203, 106] width 113 height 22
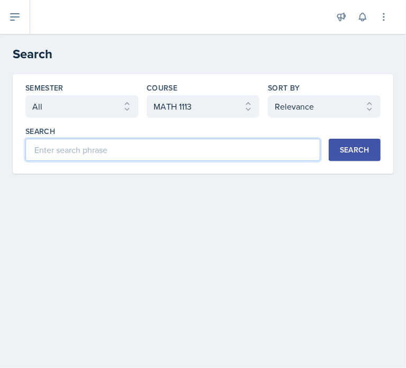
click at [130, 150] on input at bounding box center [172, 150] width 295 height 22
type input "graph trig functions"
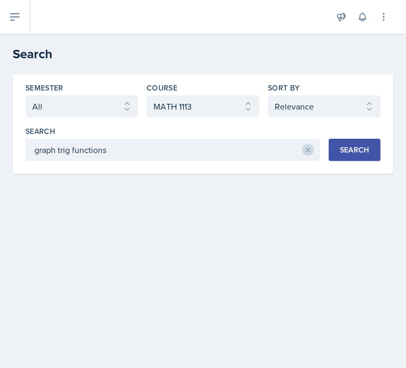
click at [338, 144] on button "Search" at bounding box center [355, 150] width 52 height 22
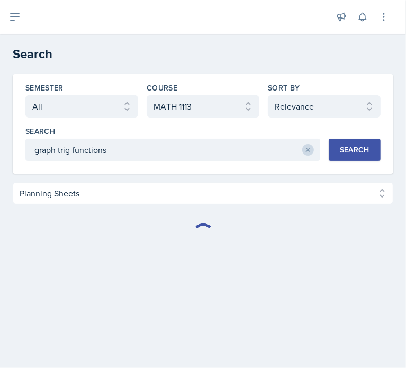
select select "Planning Sheets (453)"
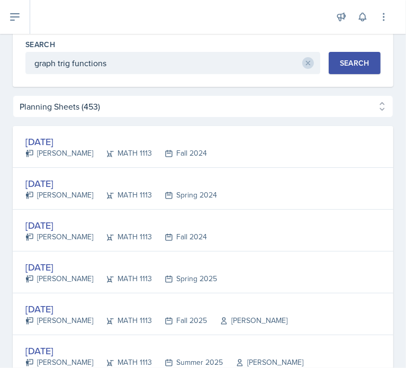
scroll to position [91, 0]
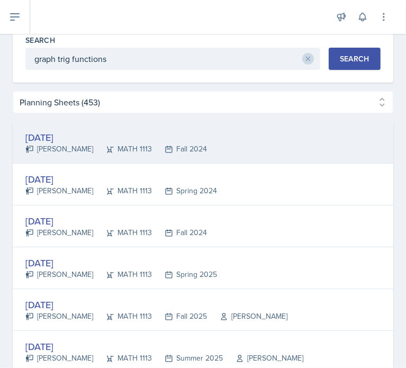
click at [229, 135] on div "[DATE] [PERSON_NAME] MATH 1113 Fall 2024" at bounding box center [203, 143] width 381 height 42
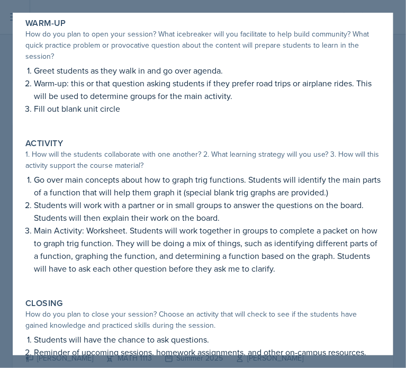
scroll to position [50, 0]
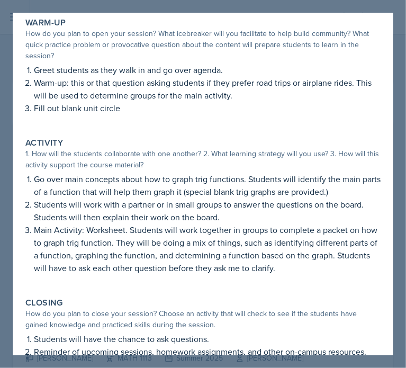
click at [180, 109] on p "Fill out blank unit circle" at bounding box center [207, 108] width 347 height 13
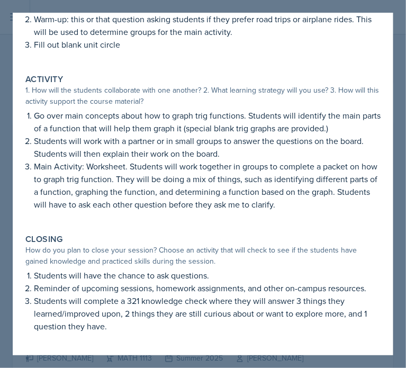
scroll to position [116, 0]
